Goal: Browse casually

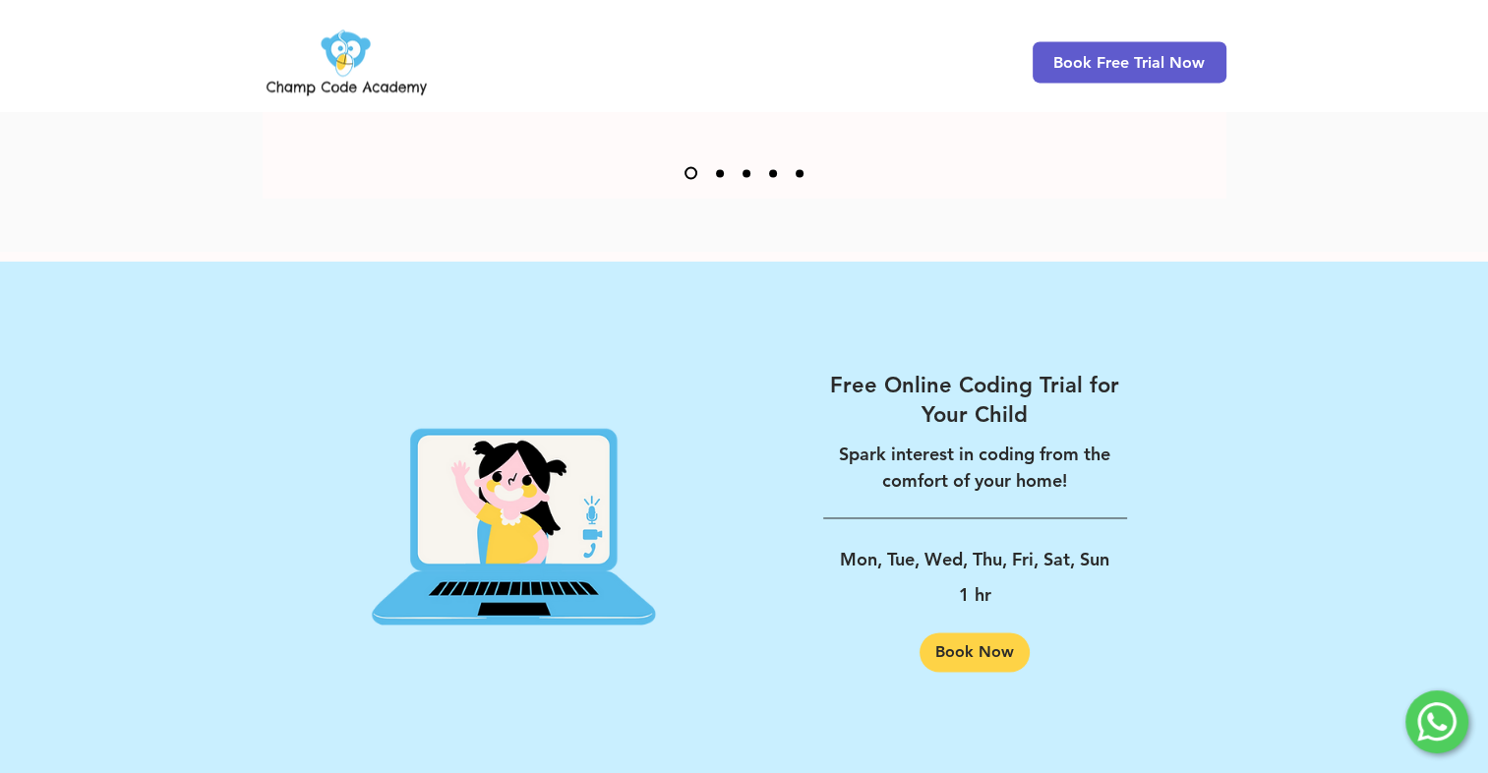
scroll to position [3101, 0]
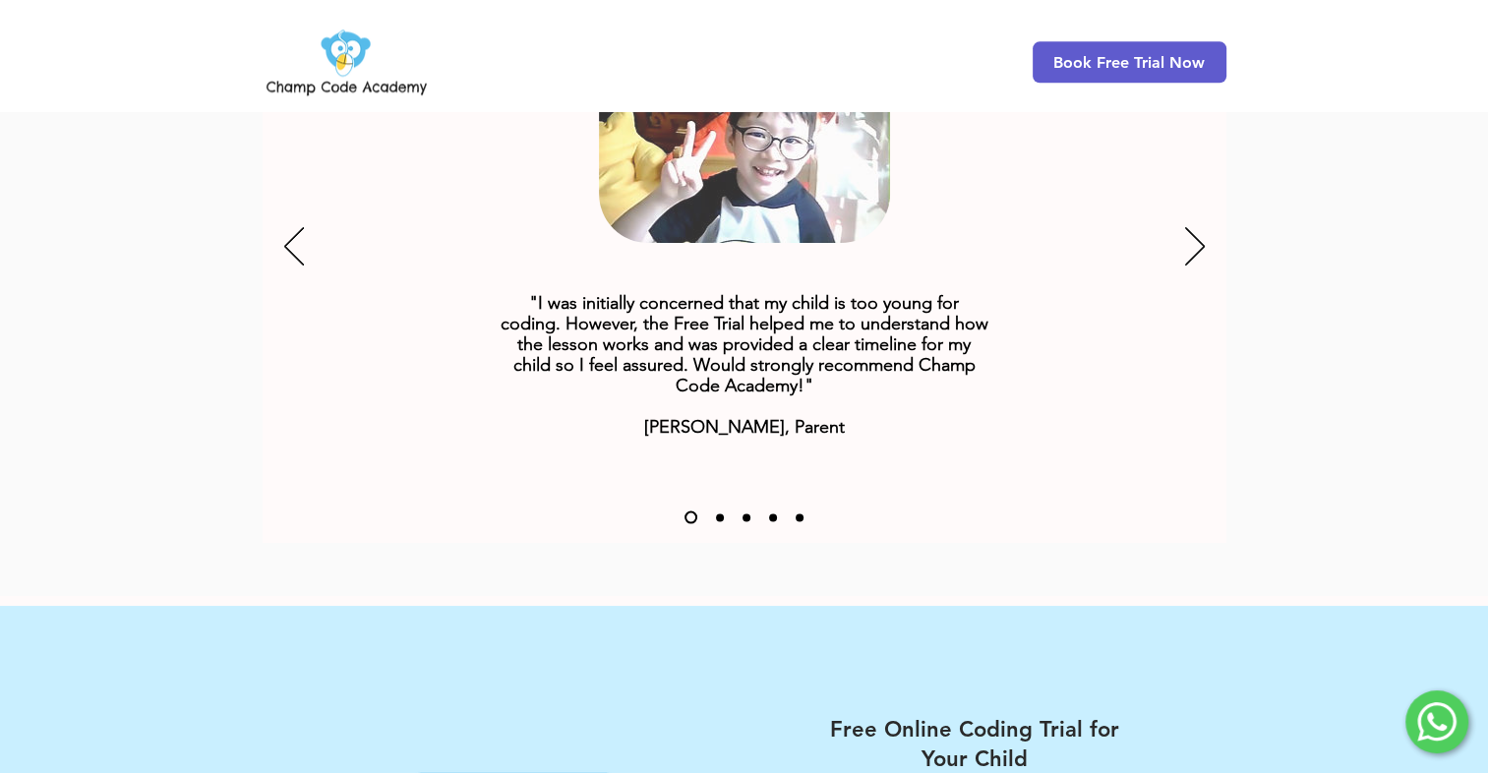
scroll to position [2638, 0]
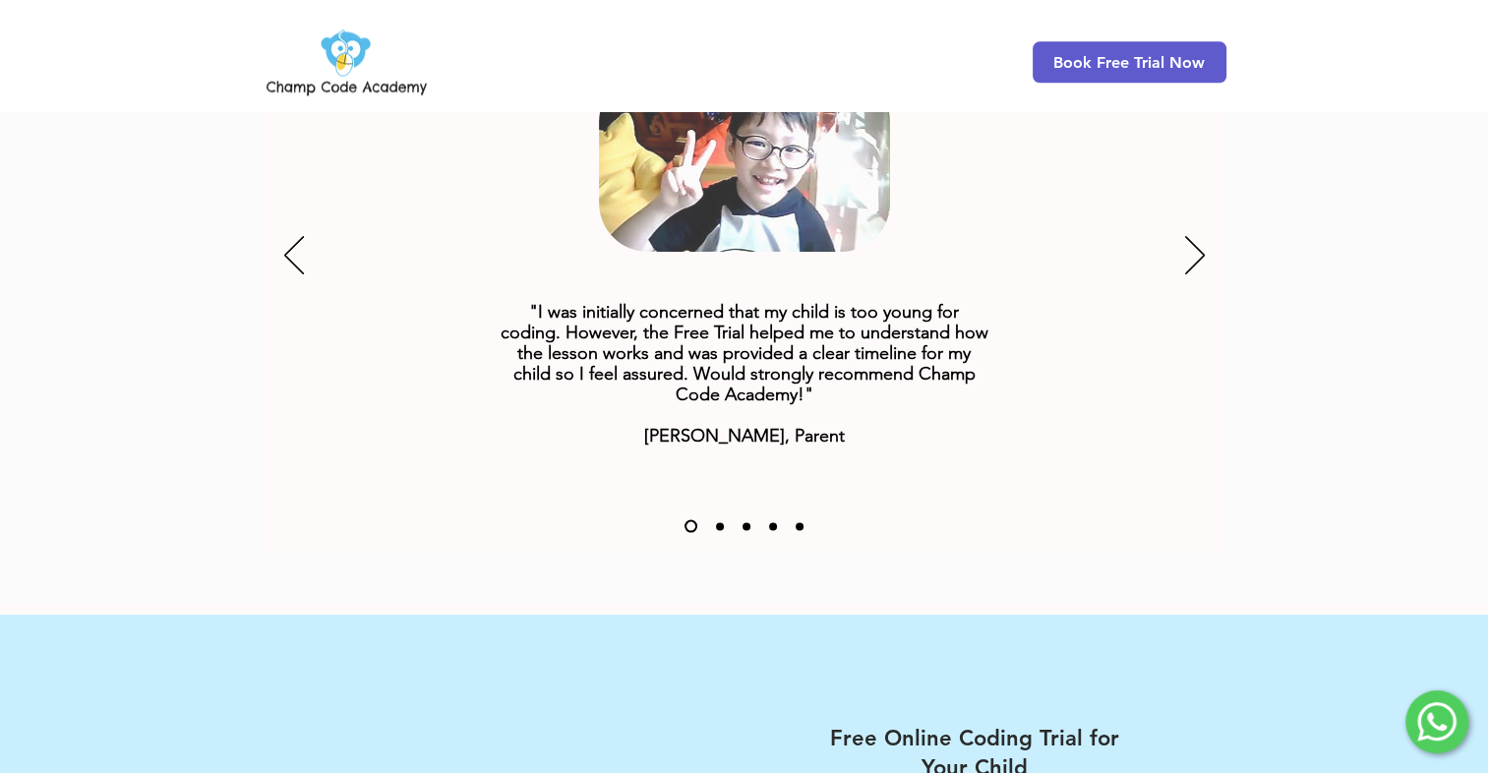
click at [1178, 218] on div "Slideshow" at bounding box center [745, 257] width 964 height 590
click at [1191, 236] on icon "Next" at bounding box center [1195, 255] width 20 height 38
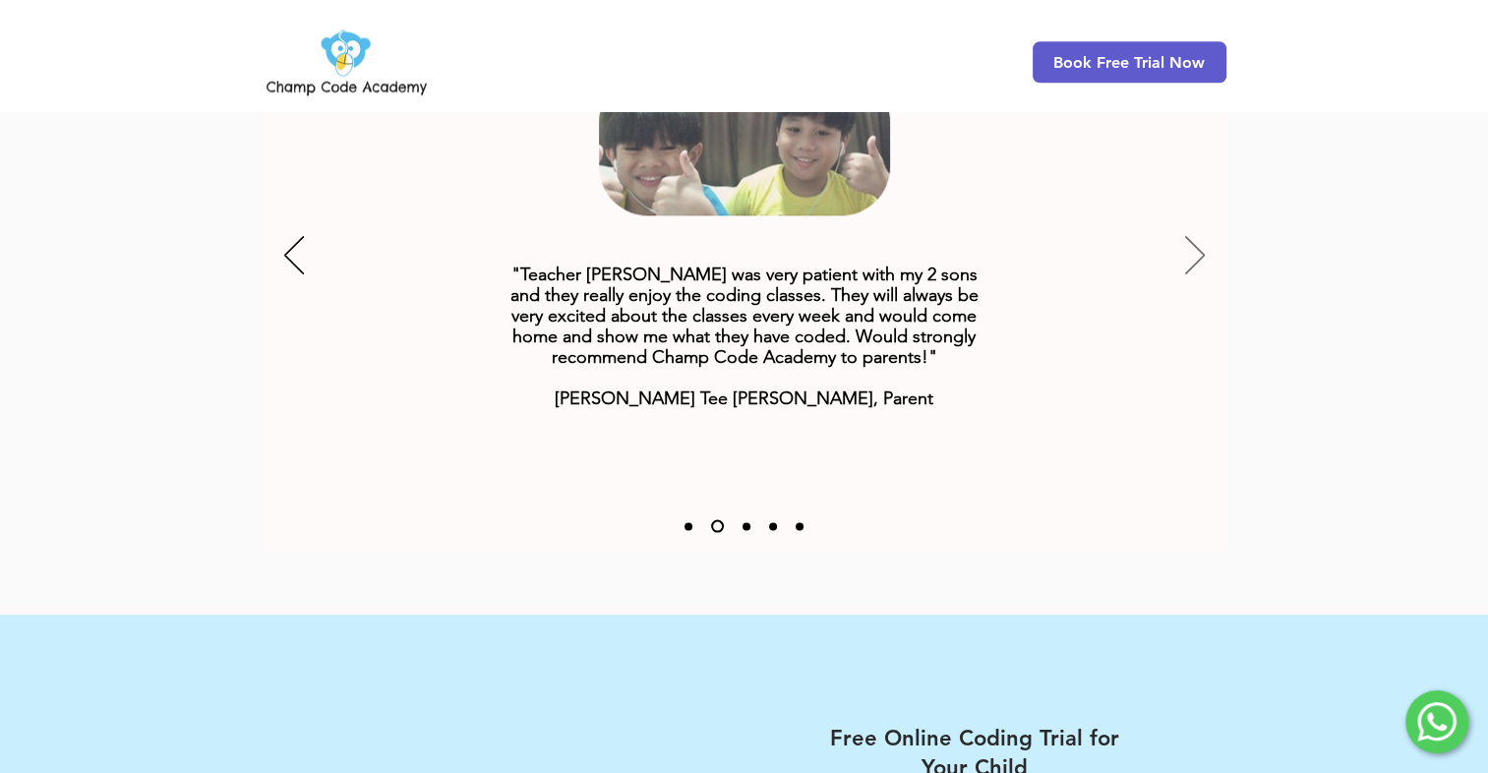
click at [1192, 236] on icon "Next" at bounding box center [1195, 255] width 20 height 38
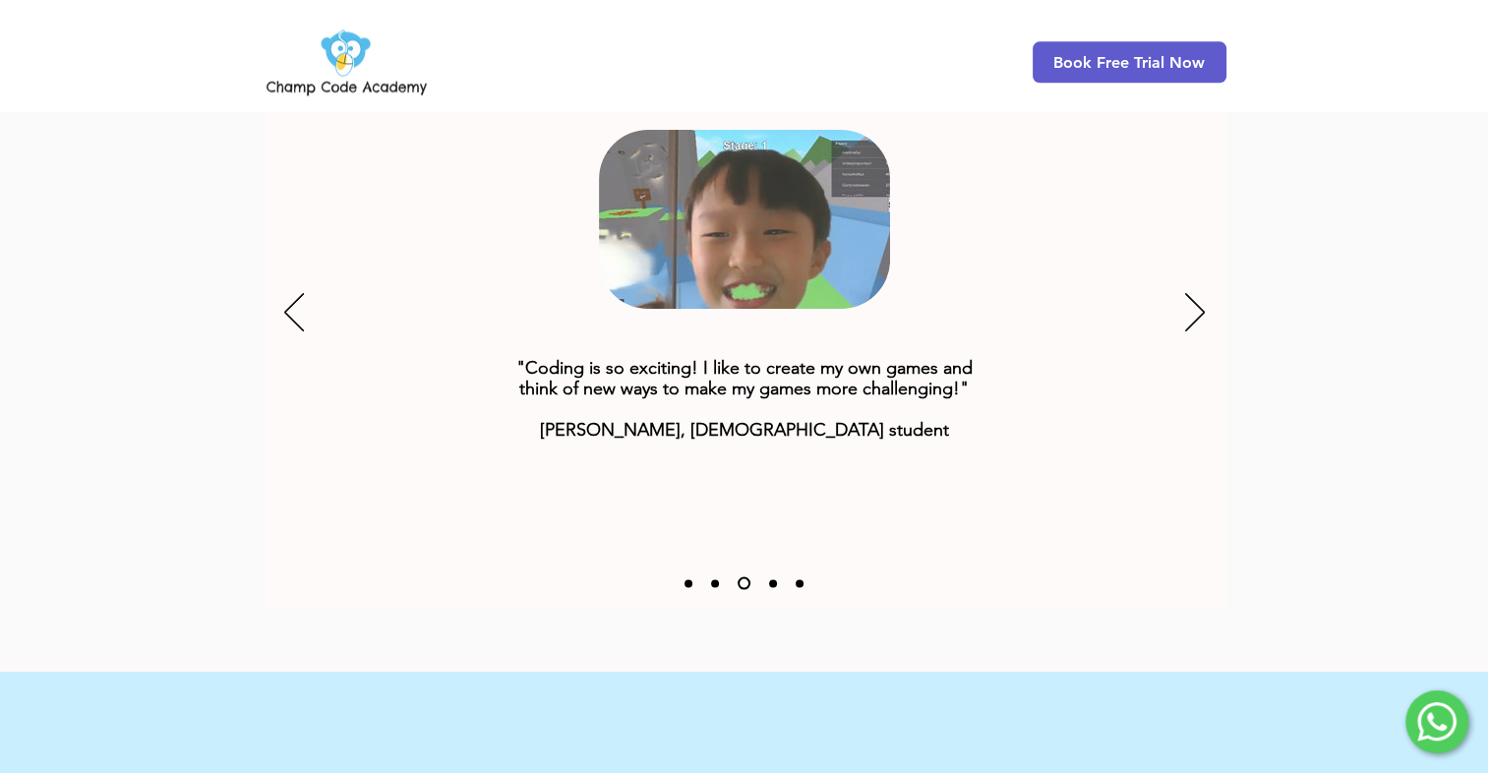
scroll to position [2343, 0]
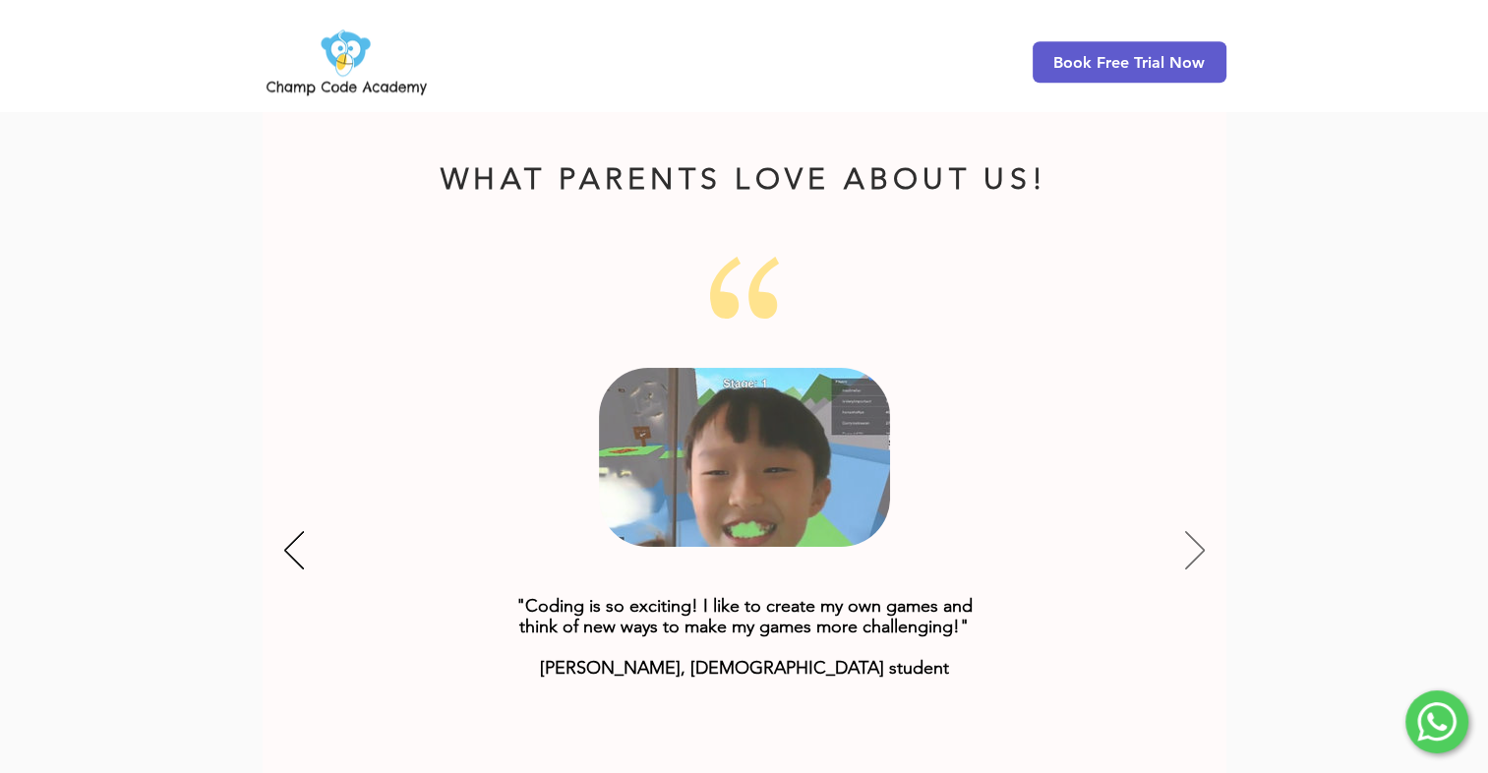
click at [1187, 531] on icon "Next" at bounding box center [1195, 550] width 20 height 38
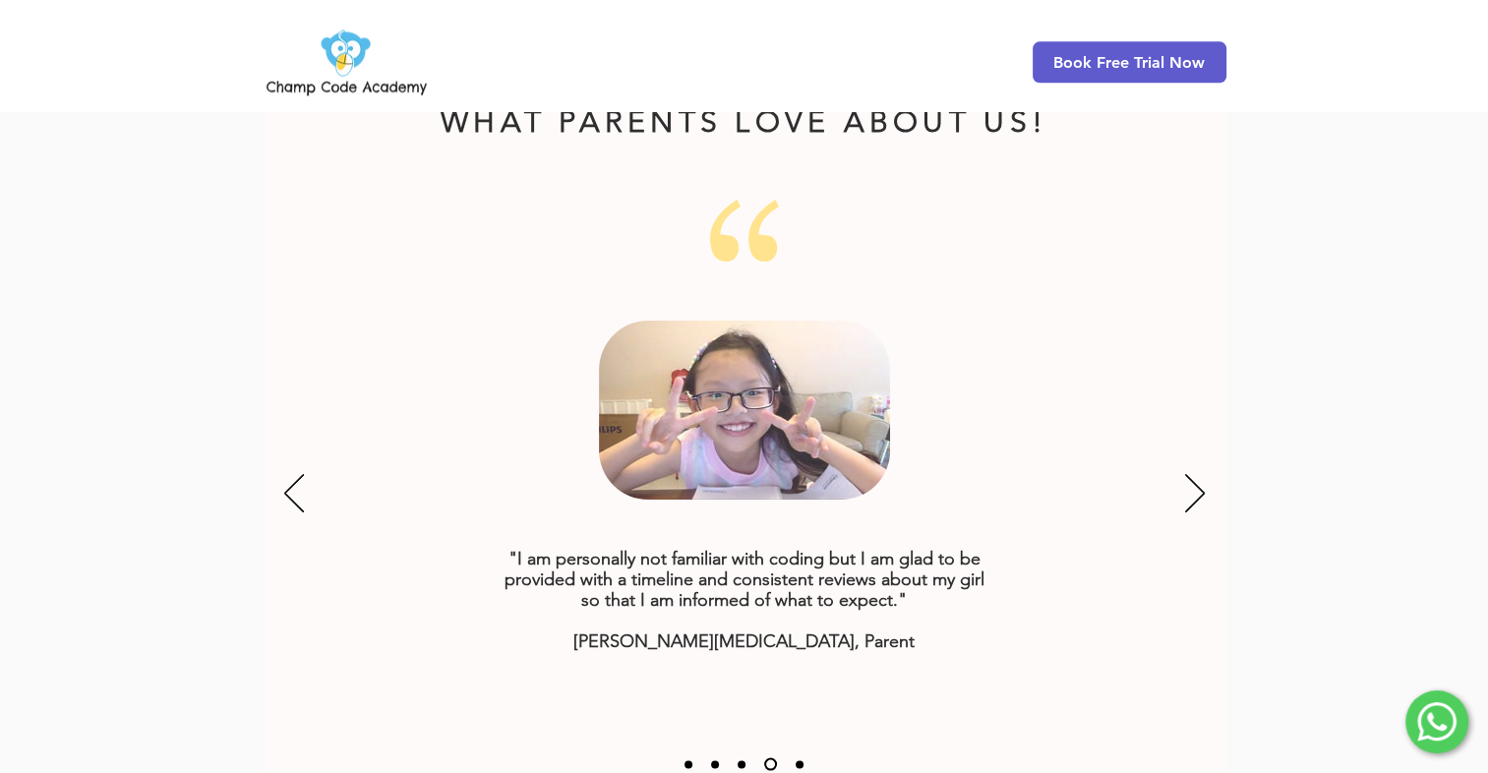
scroll to position [2540, 0]
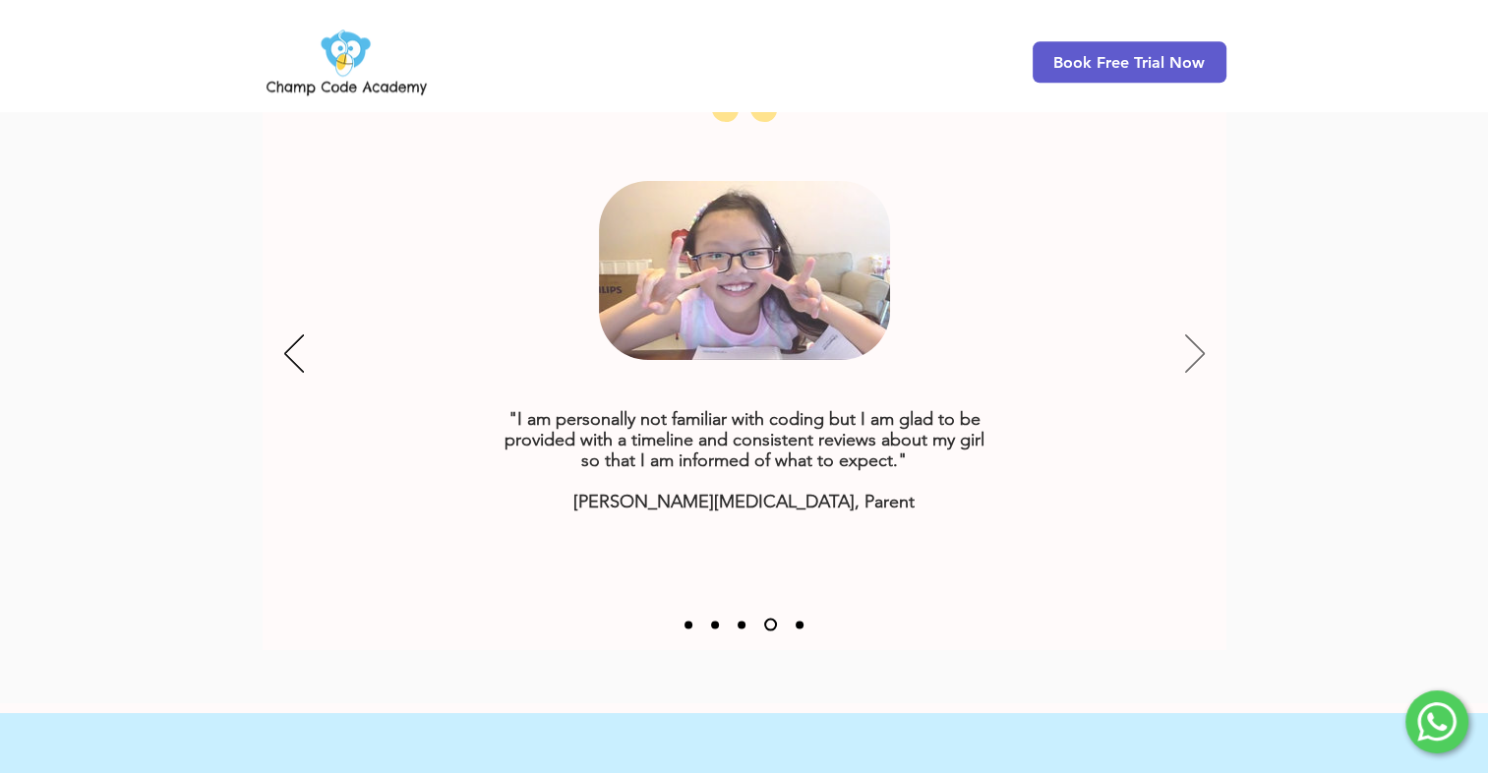
click at [1189, 334] on icon "Next" at bounding box center [1195, 353] width 20 height 38
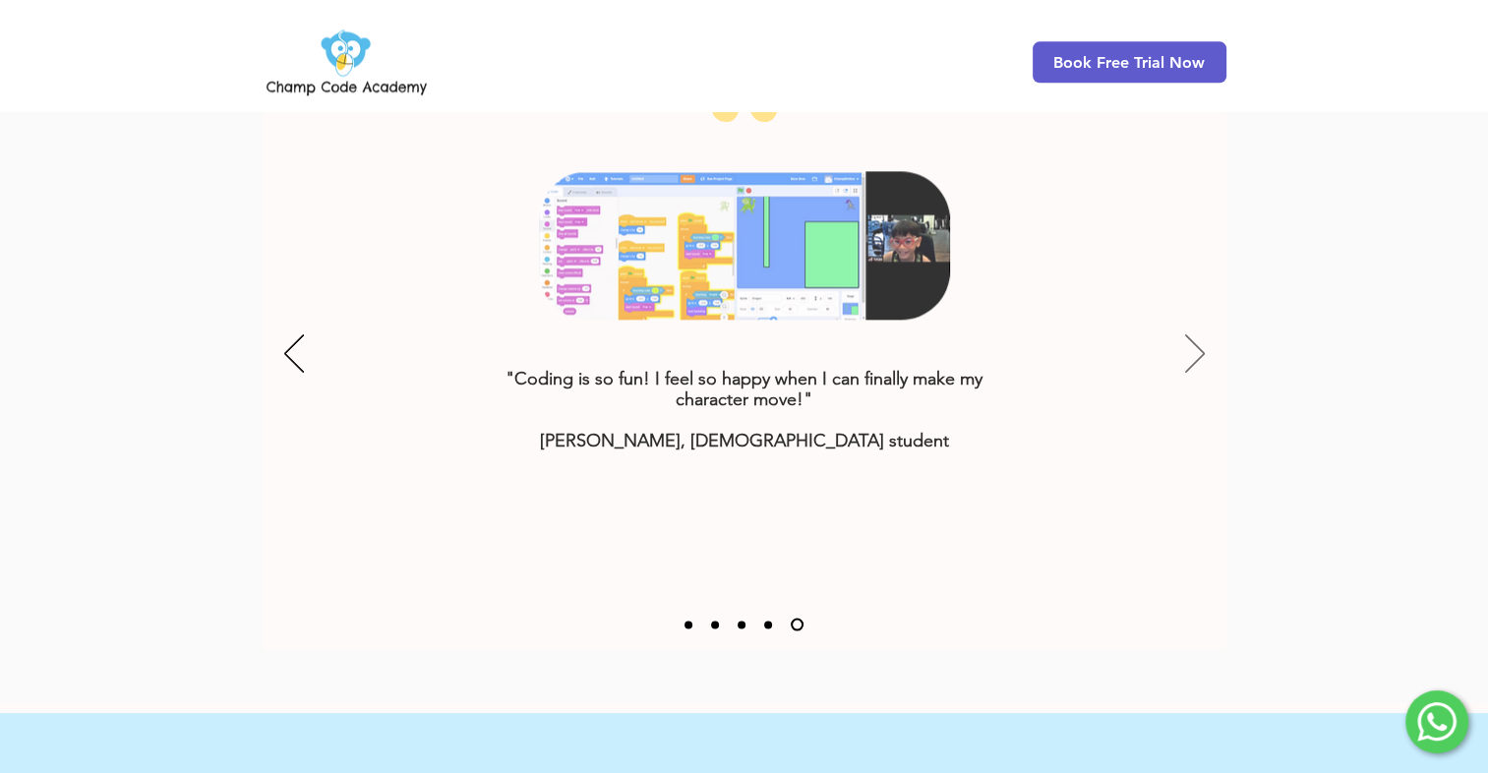
click at [1192, 334] on icon "Next" at bounding box center [1195, 353] width 20 height 38
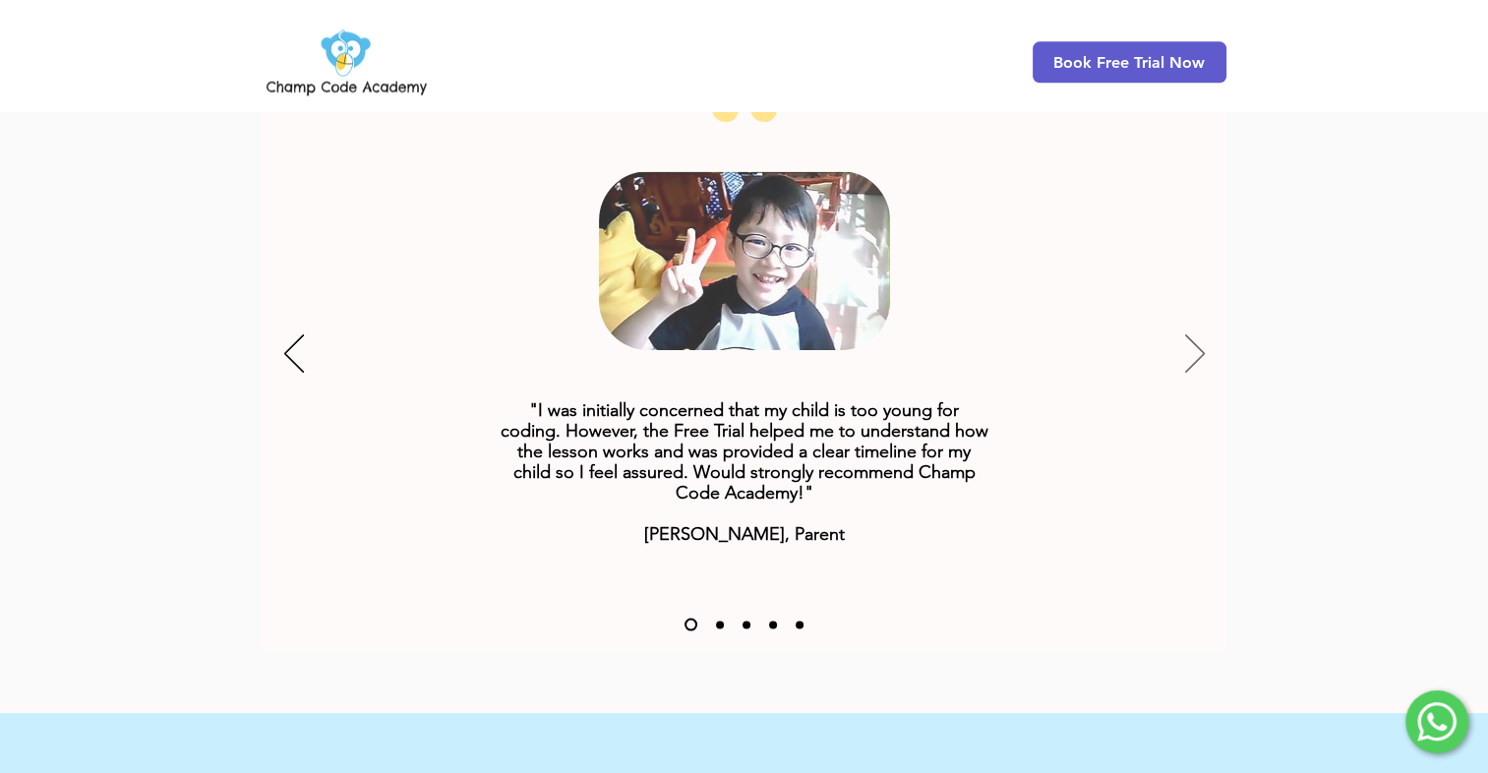
click at [1192, 334] on icon "Next" at bounding box center [1195, 353] width 20 height 38
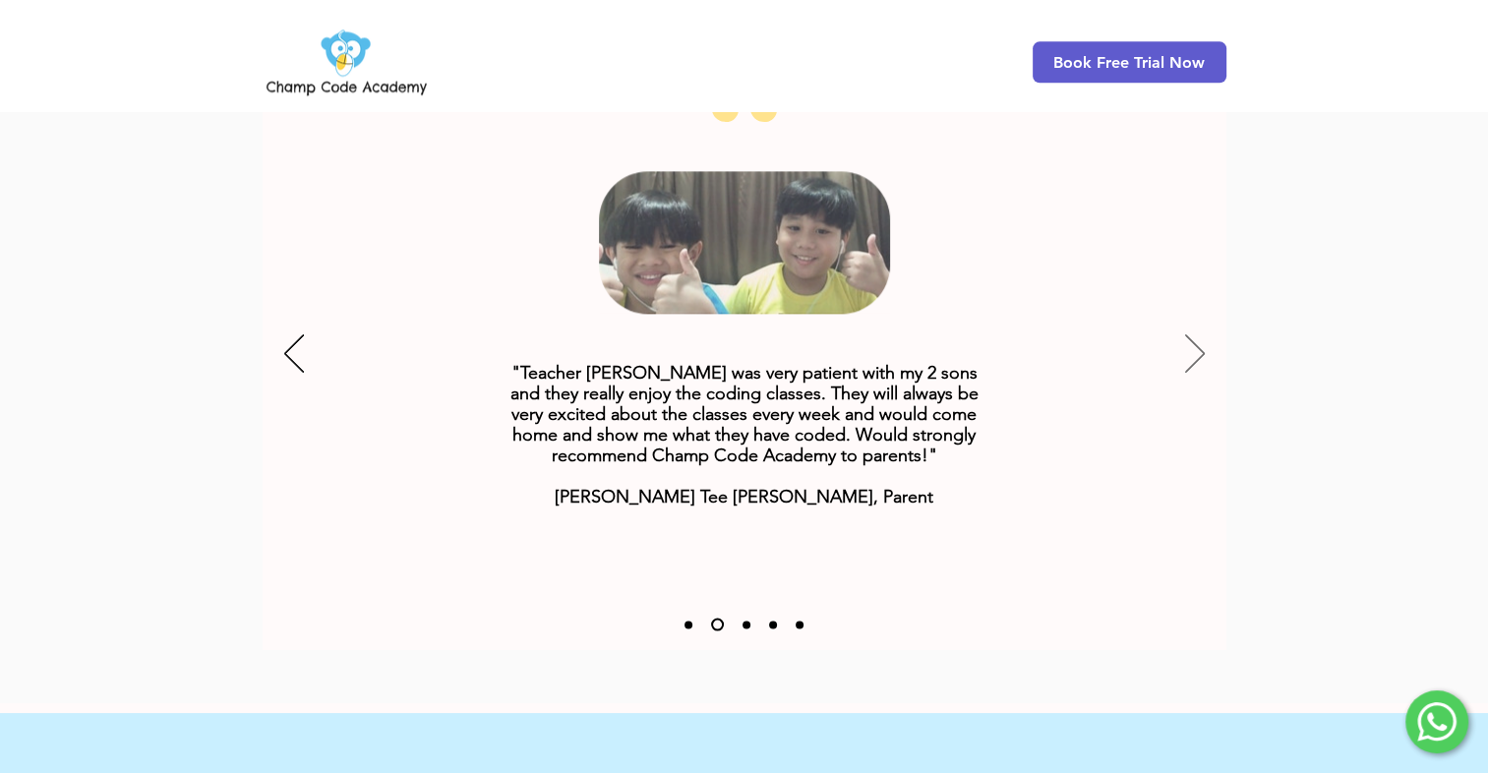
click at [1194, 334] on icon "Next" at bounding box center [1195, 353] width 20 height 38
